Goal: Check status: Check status

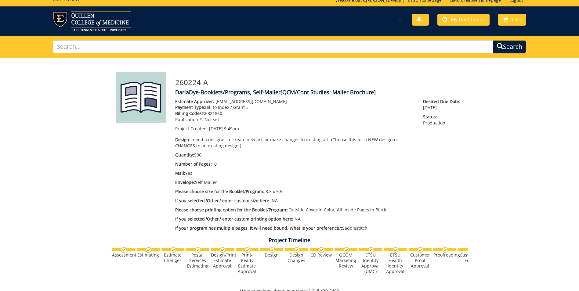
scroll to position [5, 0]
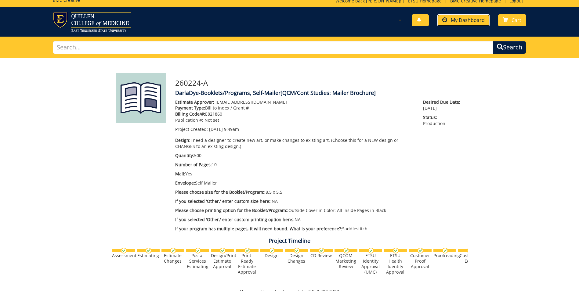
click at [468, 19] on span "My Dashboard" at bounding box center [468, 20] width 34 height 7
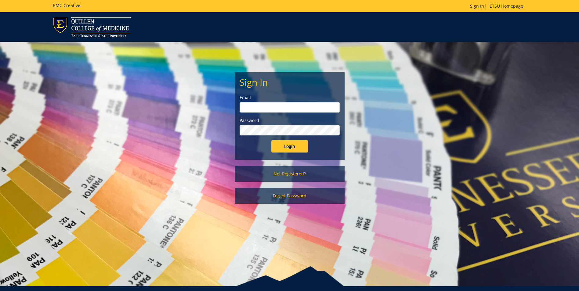
type input "[EMAIL_ADDRESS][DOMAIN_NAME]"
click at [282, 146] on input "Login" at bounding box center [289, 146] width 37 height 12
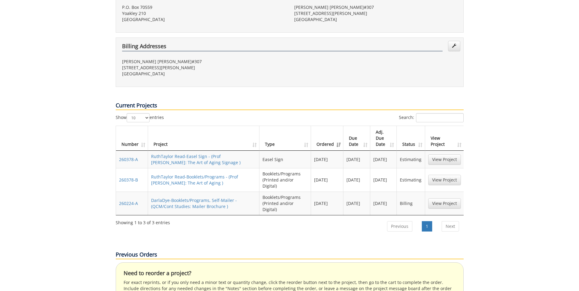
scroll to position [195, 0]
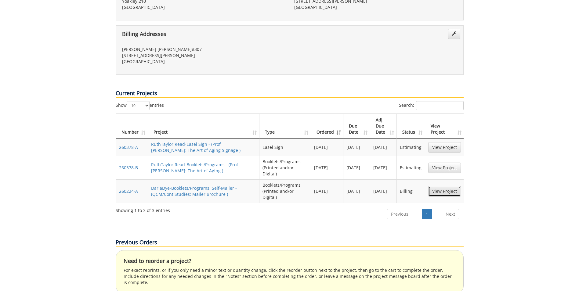
click at [442, 186] on link "View Project" at bounding box center [444, 191] width 33 height 10
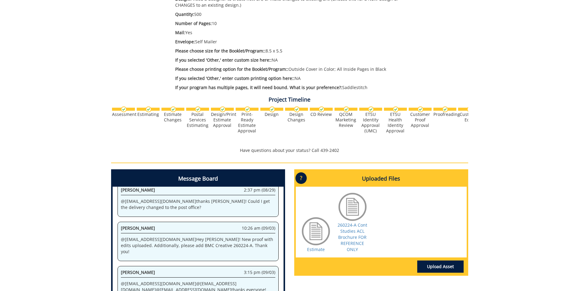
scroll to position [167, 0]
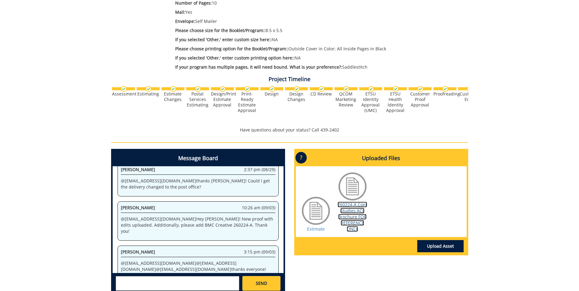
click at [351, 215] on link "260224-A Cont Studies ACL Brochure FOR REFERENCE ONLY" at bounding box center [353, 217] width 30 height 30
